Goal: Transaction & Acquisition: Purchase product/service

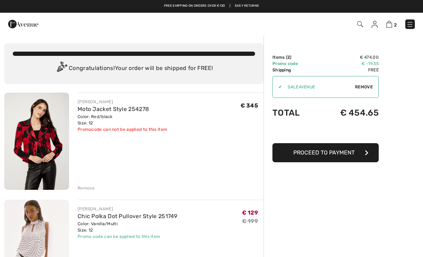
click at [336, 153] on span "Proceed to Payment" at bounding box center [323, 152] width 61 height 7
click at [48, 130] on img at bounding box center [36, 141] width 65 height 97
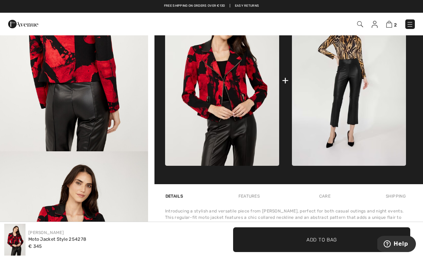
scroll to position [283, 0]
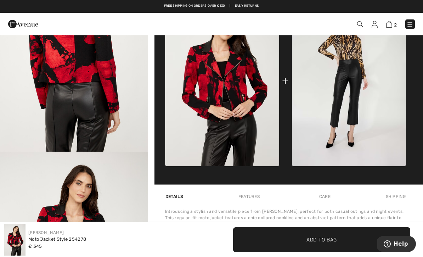
click at [391, 25] on img at bounding box center [389, 24] width 6 height 7
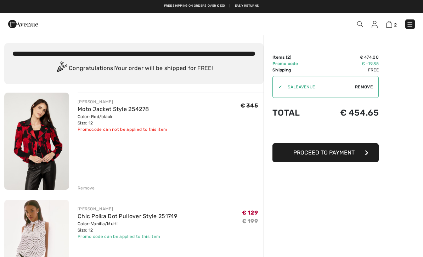
click at [101, 117] on div "Color: Red/black Size: 12" at bounding box center [123, 120] width 90 height 13
click at [117, 111] on link "Moto Jacket Style 254278" at bounding box center [113, 109] width 71 height 7
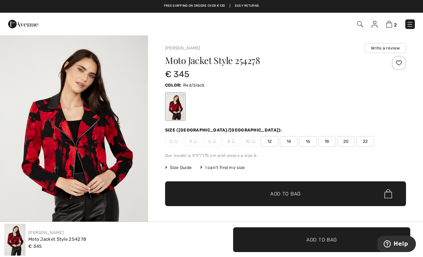
click at [389, 27] on img at bounding box center [389, 24] width 6 height 7
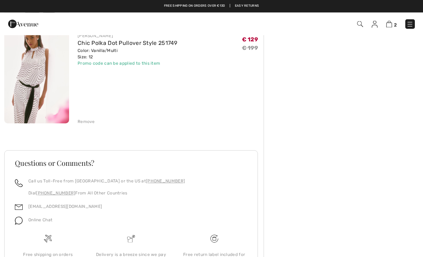
scroll to position [71, 0]
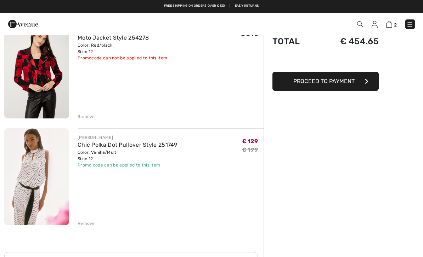
click at [88, 116] on div "Remove" at bounding box center [86, 117] width 17 height 6
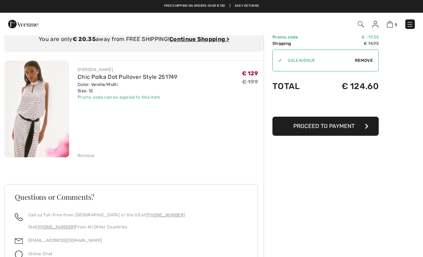
scroll to position [26, 0]
click at [332, 128] on span "Proceed to Payment" at bounding box center [323, 126] width 61 height 7
